Goal: Information Seeking & Learning: Check status

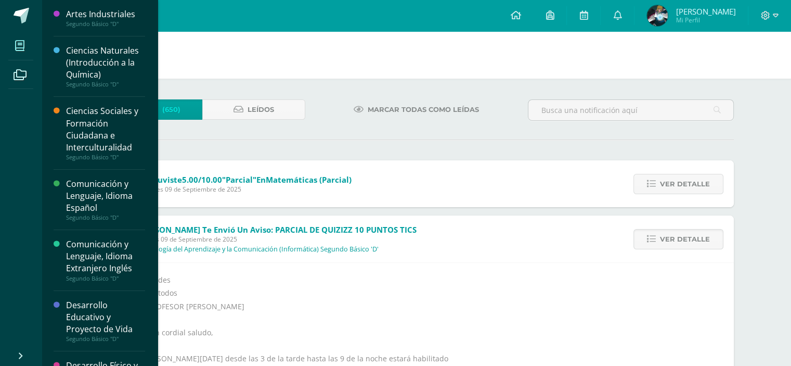
click at [24, 41] on span at bounding box center [19, 45] width 23 height 23
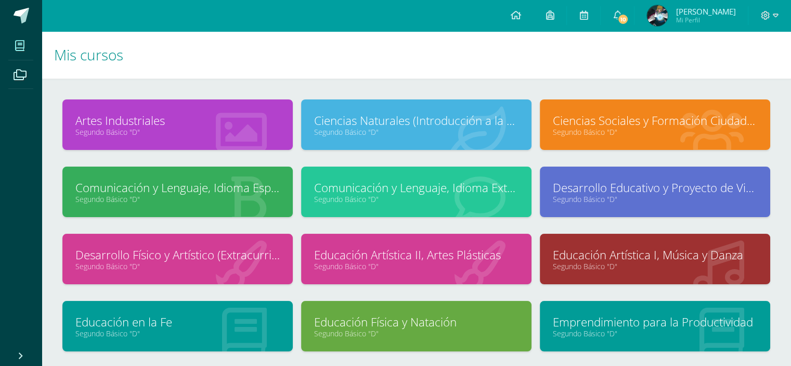
click at [201, 190] on link "Comunicación y Lenguaje, Idioma Español" at bounding box center [177, 187] width 204 height 16
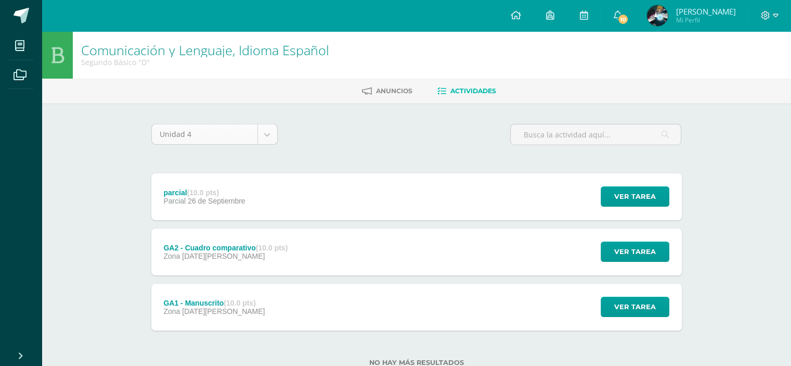
click at [263, 132] on body "Mis cursos Archivos Cerrar panel Artes Industriales Segundo Básico "D" Ciencias…" at bounding box center [395, 199] width 791 height 399
click at [375, 145] on body "Mis cursos Archivos Cerrar panel Artes Industriales Segundo Básico "D" Ciencias…" at bounding box center [395, 199] width 791 height 399
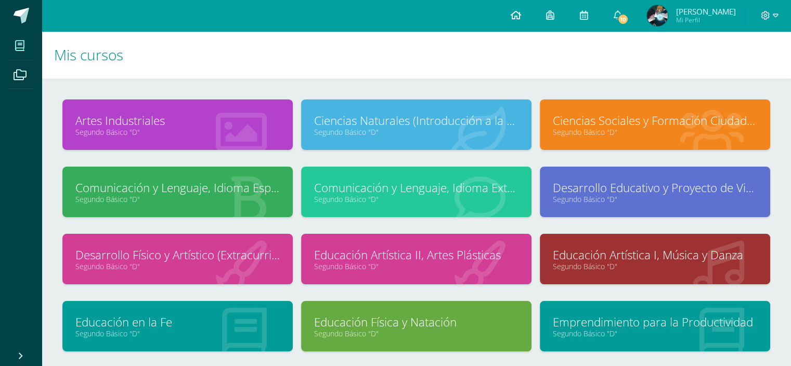
click at [533, 18] on link at bounding box center [515, 15] width 35 height 31
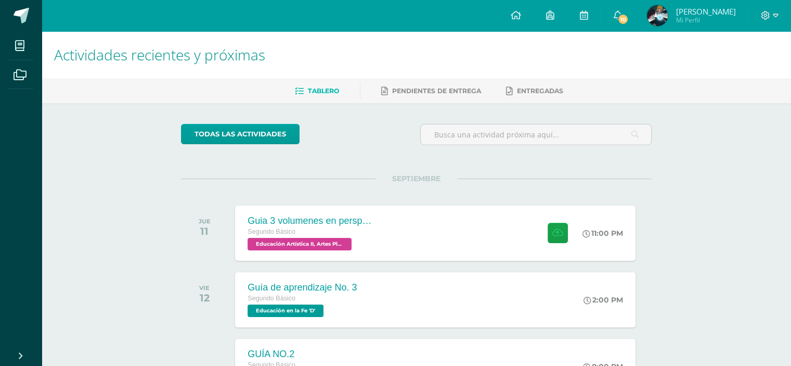
click at [770, 23] on div at bounding box center [769, 15] width 43 height 31
click at [770, 18] on span at bounding box center [770, 15] width 18 height 11
click at [770, 18] on icon at bounding box center [765, 15] width 9 height 9
click at [707, 19] on span "Mi Perfil" at bounding box center [705, 20] width 60 height 9
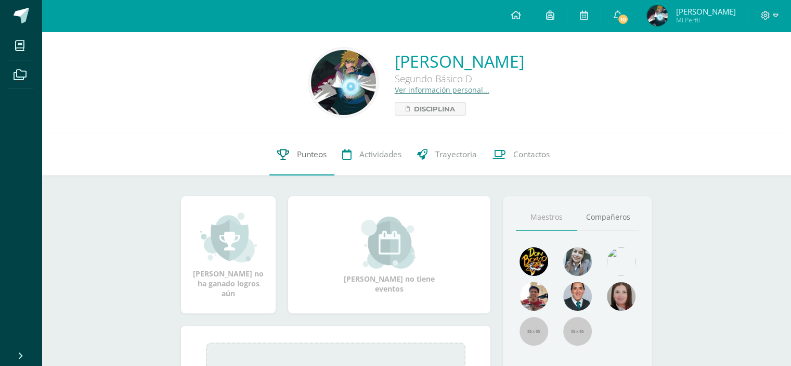
click at [277, 151] on icon at bounding box center [283, 154] width 12 height 11
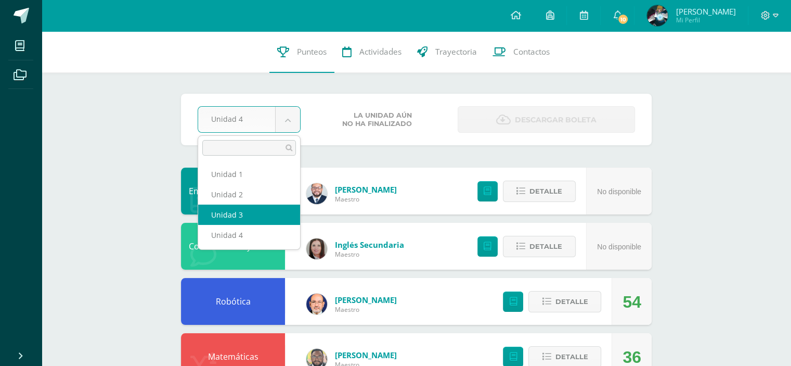
select select "Unidad 3"
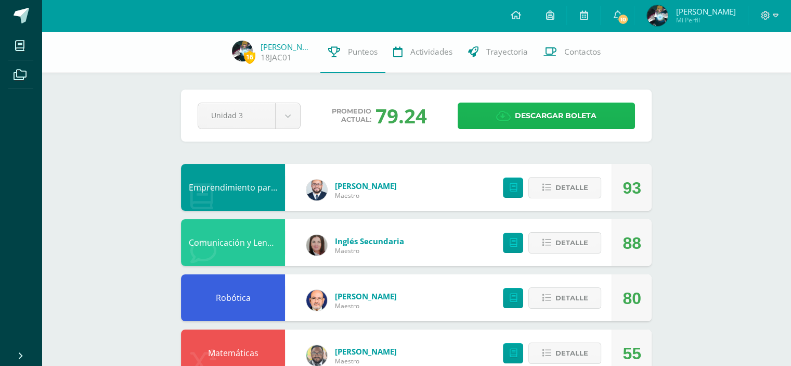
click at [539, 118] on span "Descargar boleta" at bounding box center [556, 115] width 82 height 25
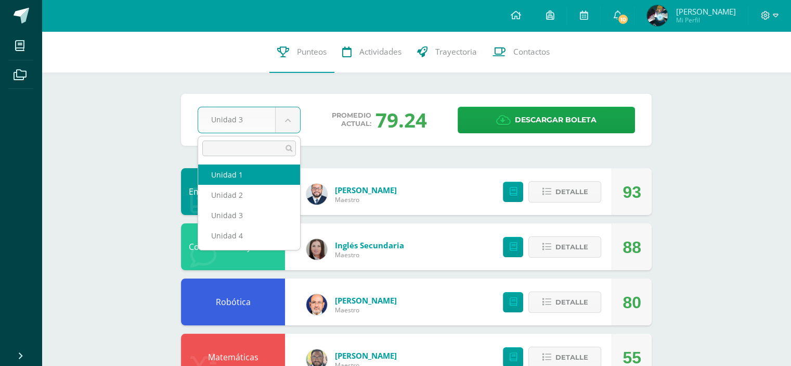
select select "Unidad 1"
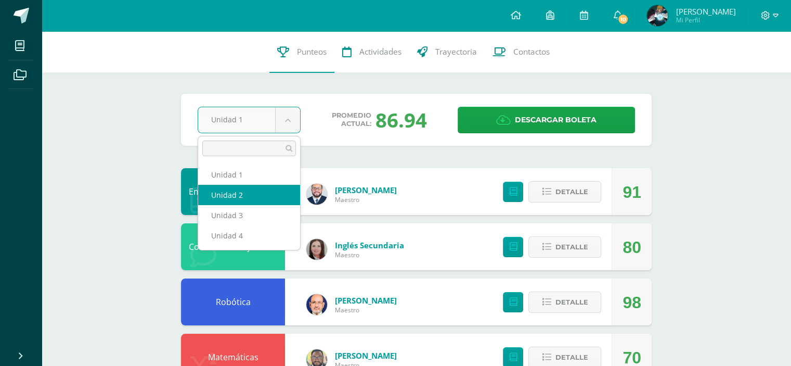
select select "Unidad 2"
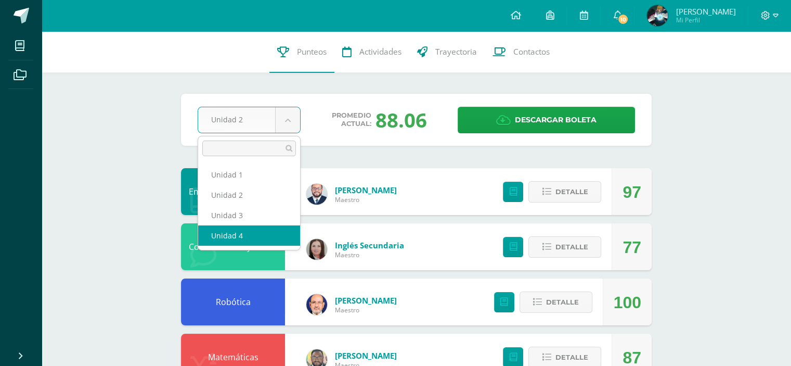
select select "Unidad 4"
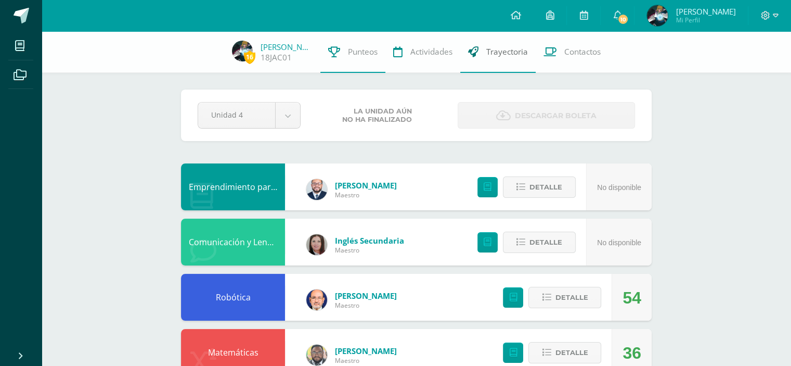
click at [493, 49] on span "Trayectoria" at bounding box center [507, 51] width 42 height 11
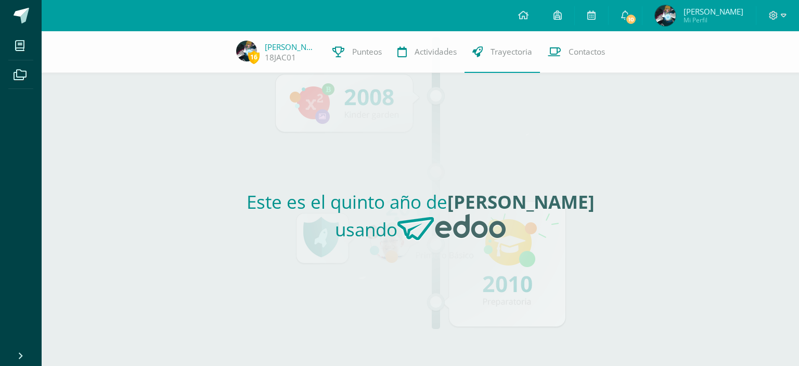
click at [486, 313] on div "Este es el quinto año de [PERSON_NAME] usando" at bounding box center [420, 219] width 479 height 293
click at [347, 128] on div "Este es el quinto año de [PERSON_NAME] usando" at bounding box center [420, 219] width 479 height 293
click at [572, 47] on span "Contactos" at bounding box center [586, 51] width 36 height 11
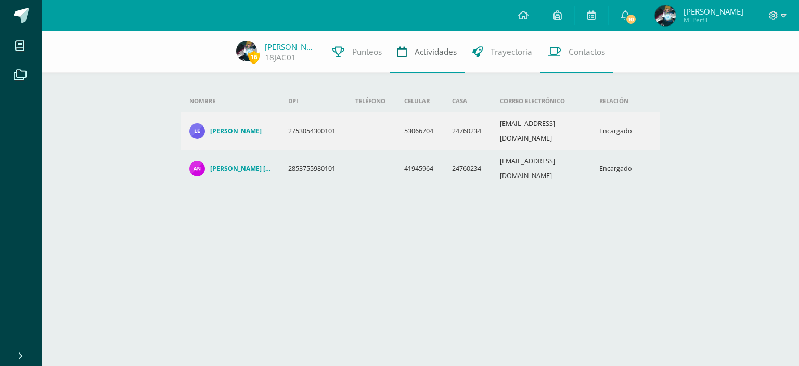
click at [450, 51] on span "Actividades" at bounding box center [435, 51] width 42 height 11
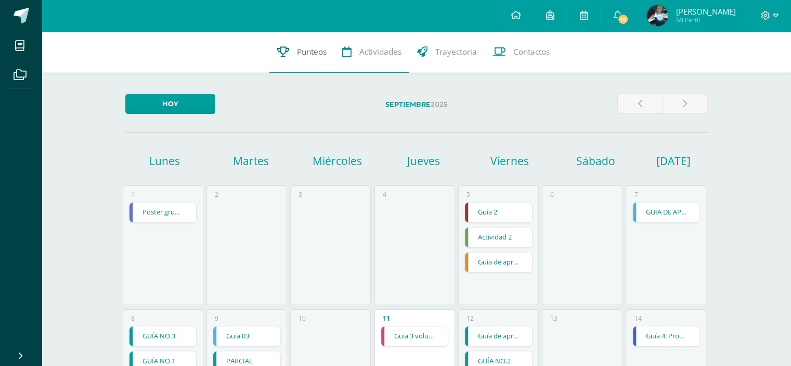
click at [310, 60] on link "Punteos" at bounding box center [301, 52] width 65 height 42
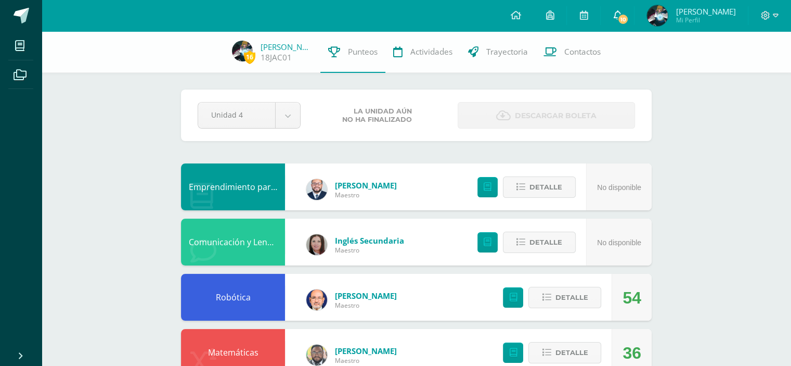
click at [621, 10] on span at bounding box center [617, 15] width 8 height 11
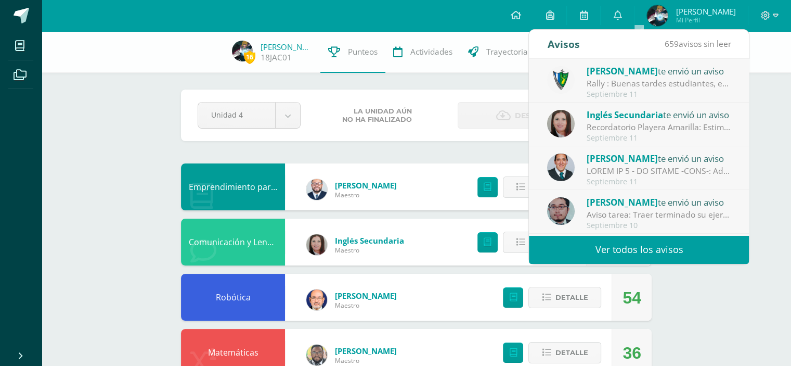
click at [674, 252] on link "Ver todos los avisos" at bounding box center [639, 249] width 220 height 29
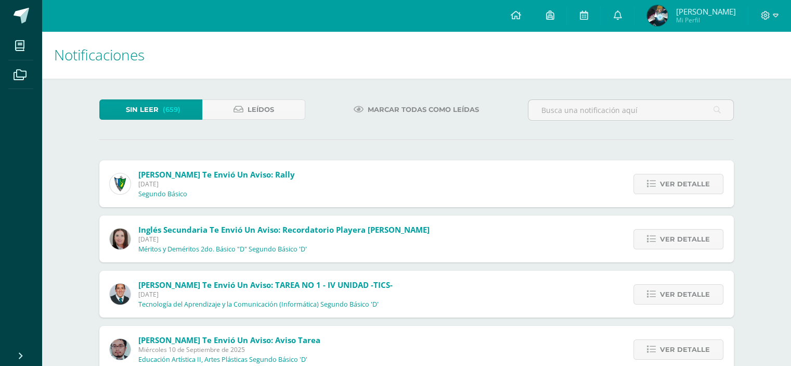
click at [480, 108] on link "Marcar todas como leídas" at bounding box center [416, 109] width 151 height 20
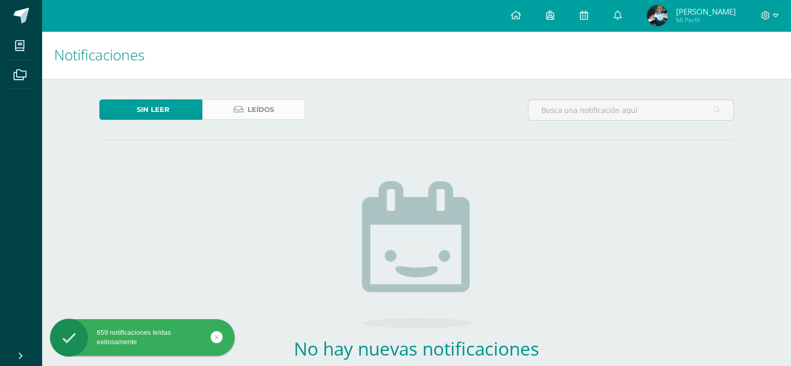
click at [263, 101] on span "Leídos" at bounding box center [261, 109] width 27 height 19
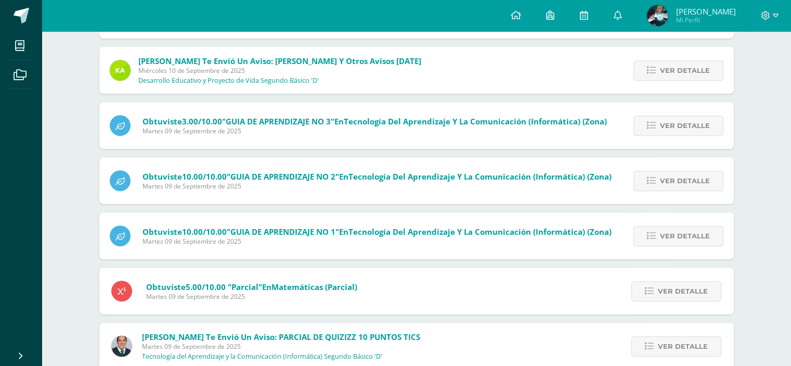
scroll to position [455, 0]
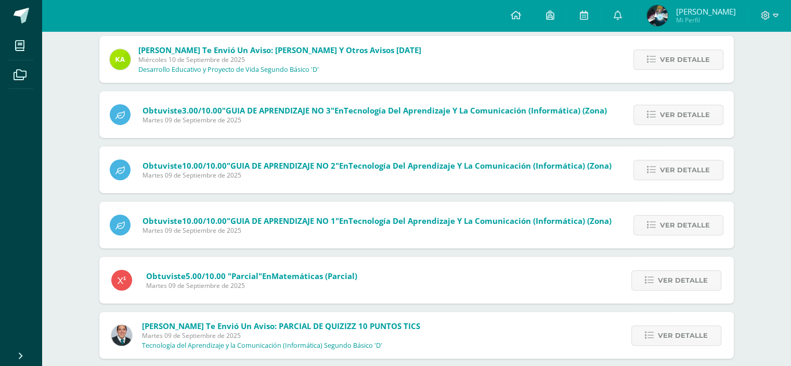
click at [779, 345] on div "Notificaciones Sin leer Leídos Jose Pinto te envió un aviso: Rally Jueves 11 de…" at bounding box center [416, 207] width 749 height 1262
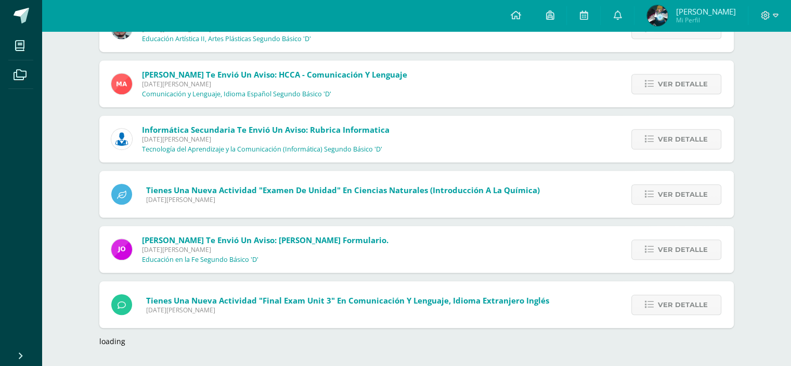
scroll to position [8644, 0]
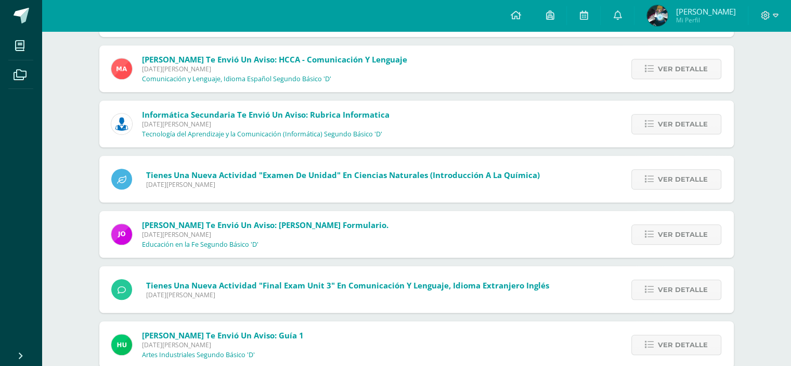
click at [426, 162] on div "Tienes una nueva actividad "Examen de unidad" En Ciencias Naturales (Introducci…" at bounding box center [325, 178] width 453 height 47
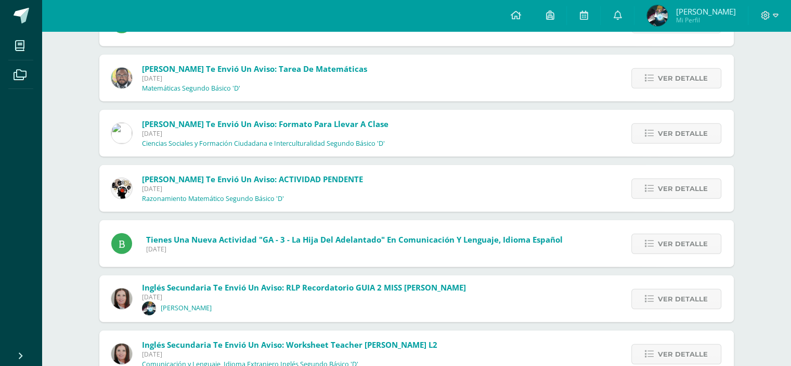
scroll to position [14884, 0]
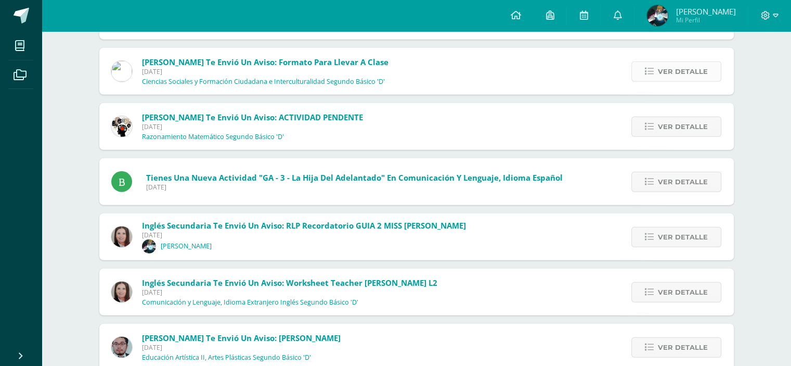
click at [654, 73] on icon at bounding box center [649, 71] width 9 height 9
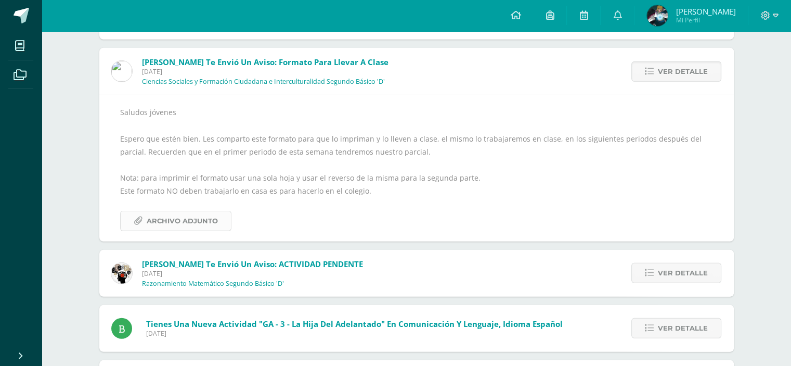
click at [192, 227] on span "Archivo Adjunto" at bounding box center [182, 220] width 71 height 19
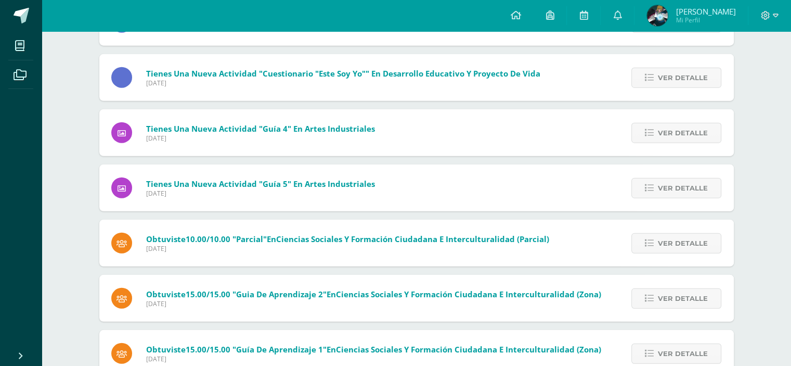
scroll to position [10685, 0]
